Goal: Transaction & Acquisition: Subscribe to service/newsletter

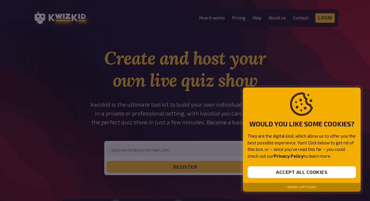
click at [293, 187] on button "More options" at bounding box center [301, 187] width 29 height 4
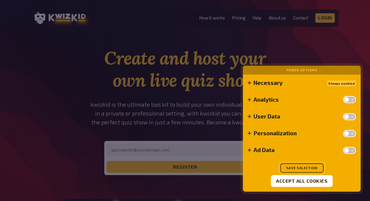
click at [292, 169] on button "Save selection" at bounding box center [301, 167] width 43 height 9
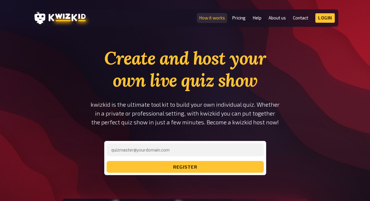
click at [208, 19] on link "How it works" at bounding box center [212, 17] width 26 height 5
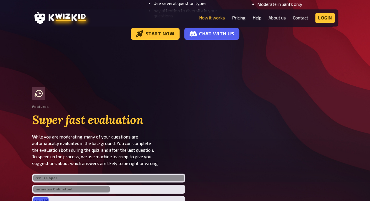
scroll to position [1111, 0]
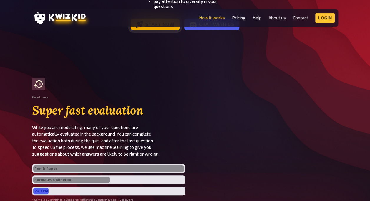
click at [153, 30] on link "Start now" at bounding box center [155, 25] width 49 height 12
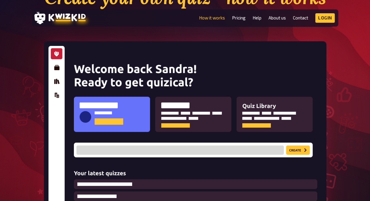
scroll to position [0, 0]
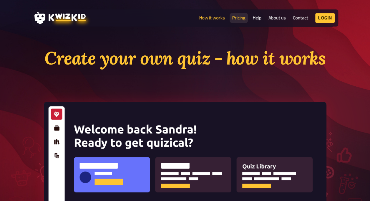
click at [234, 19] on link "Pricing" at bounding box center [239, 17] width 14 height 5
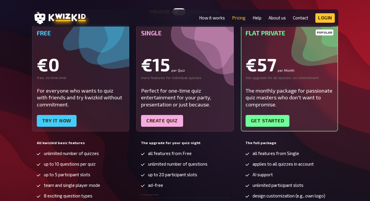
scroll to position [89, 0]
